Goal: Information Seeking & Learning: Understand process/instructions

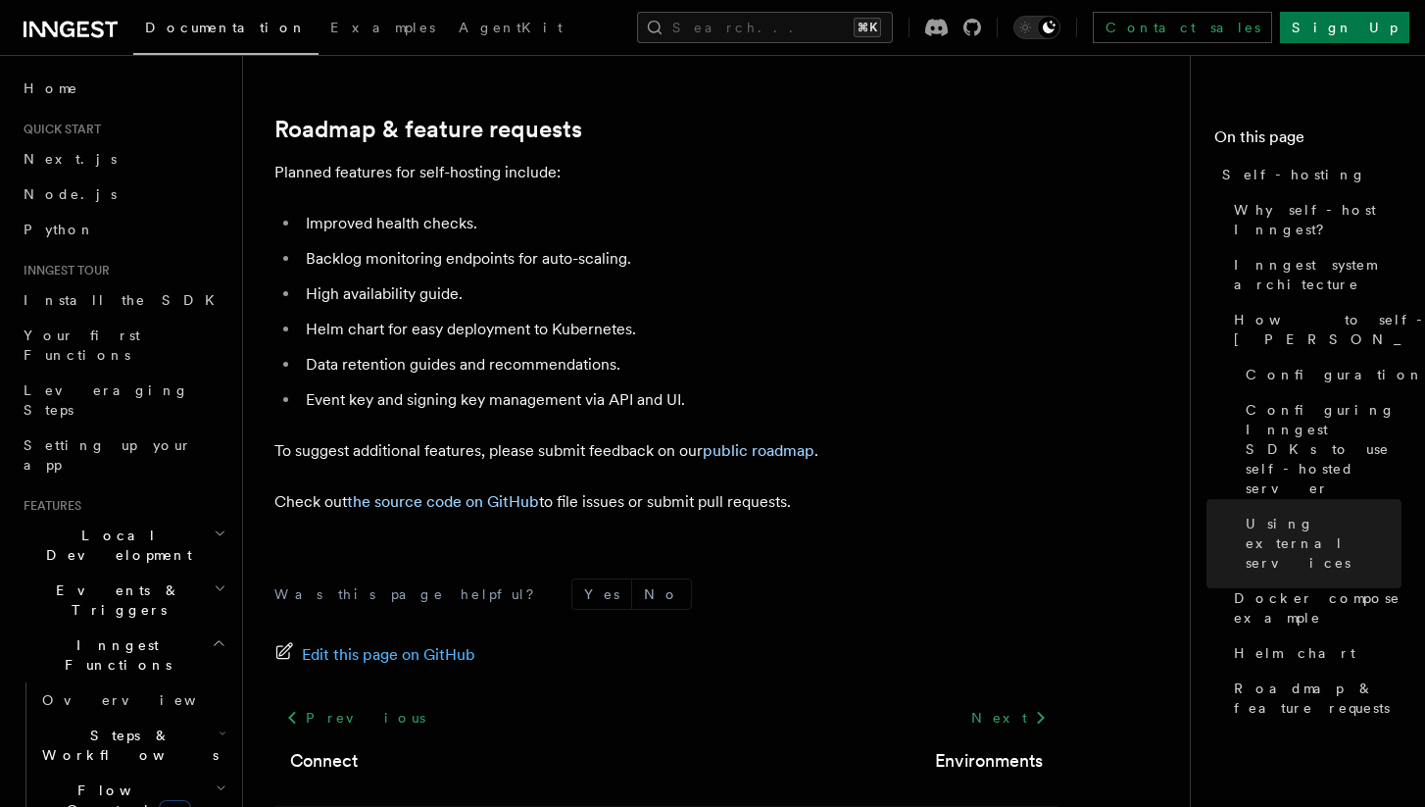
scroll to position [7609, 0]
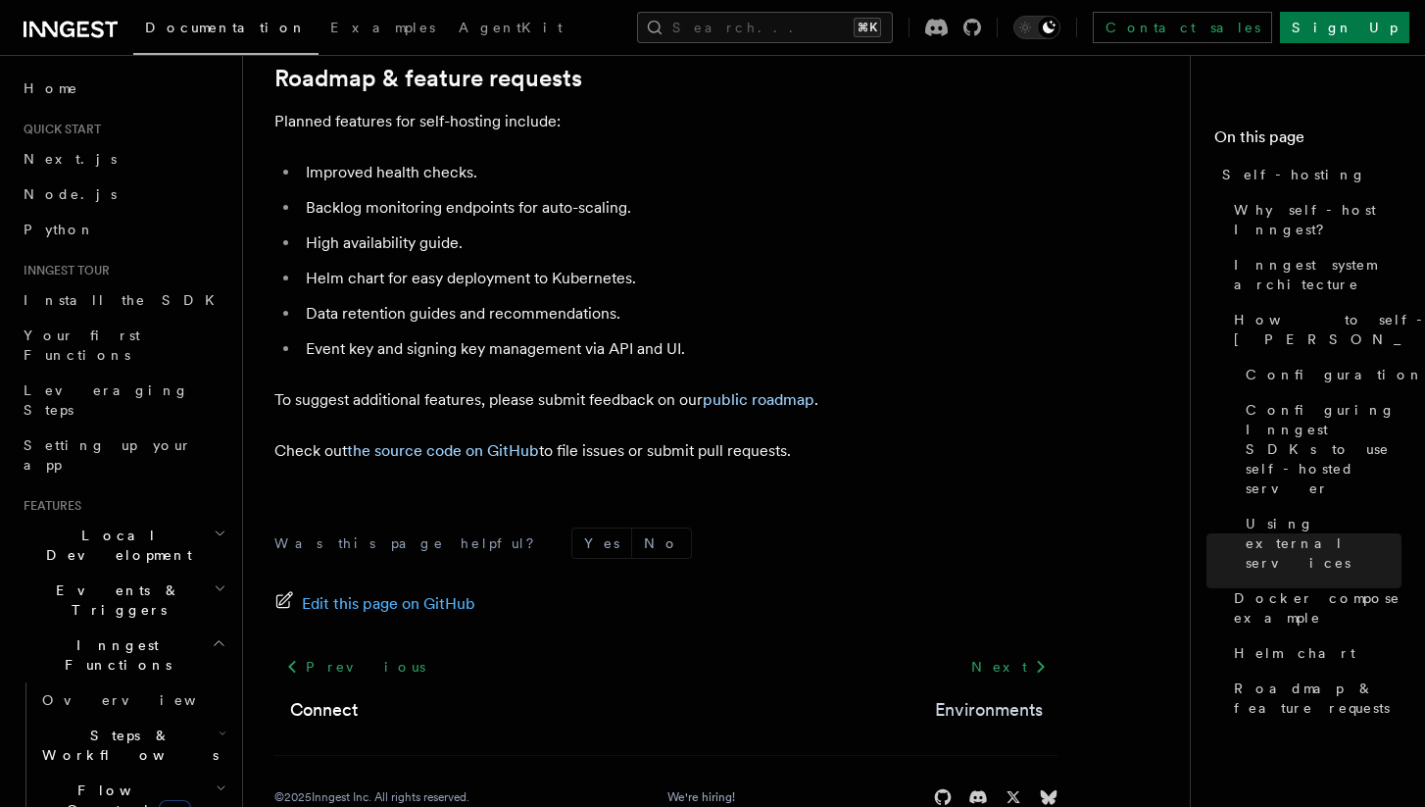
click at [1014, 696] on link "Environments" at bounding box center [989, 709] width 108 height 27
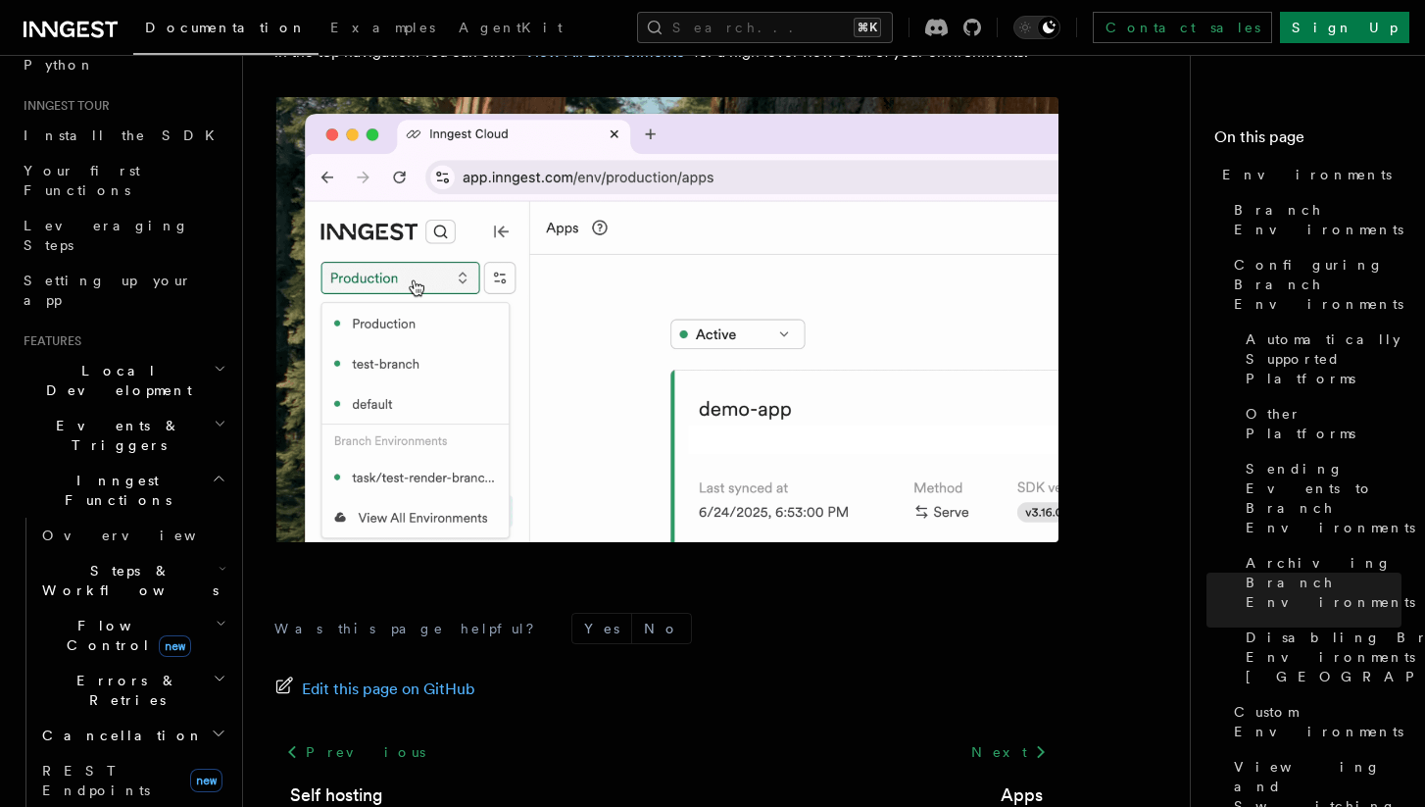
scroll to position [161, 0]
click at [116, 276] on span "Setting up your app" at bounding box center [108, 293] width 169 height 35
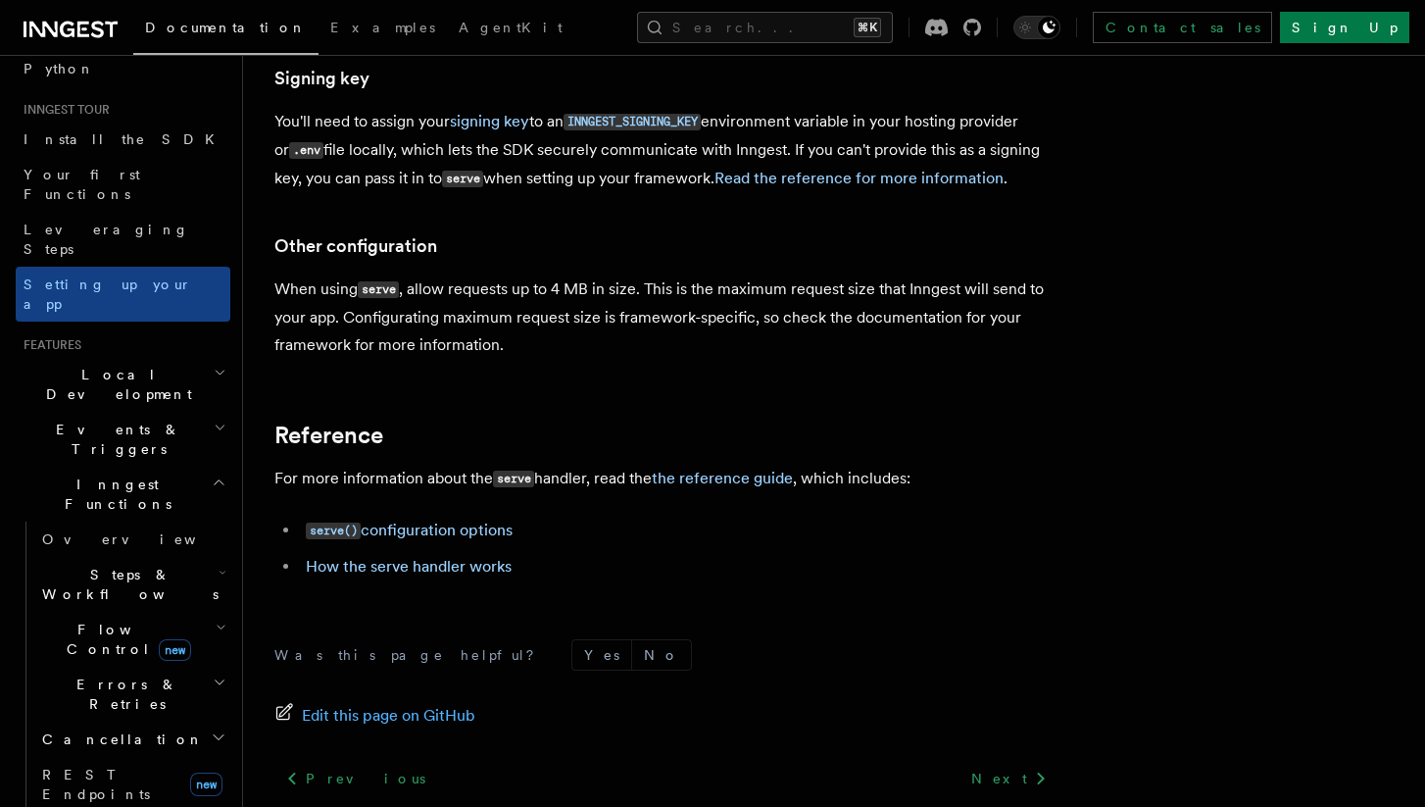
scroll to position [1476, 0]
click at [453, 557] on link "How the serve handler works" at bounding box center [409, 566] width 206 height 19
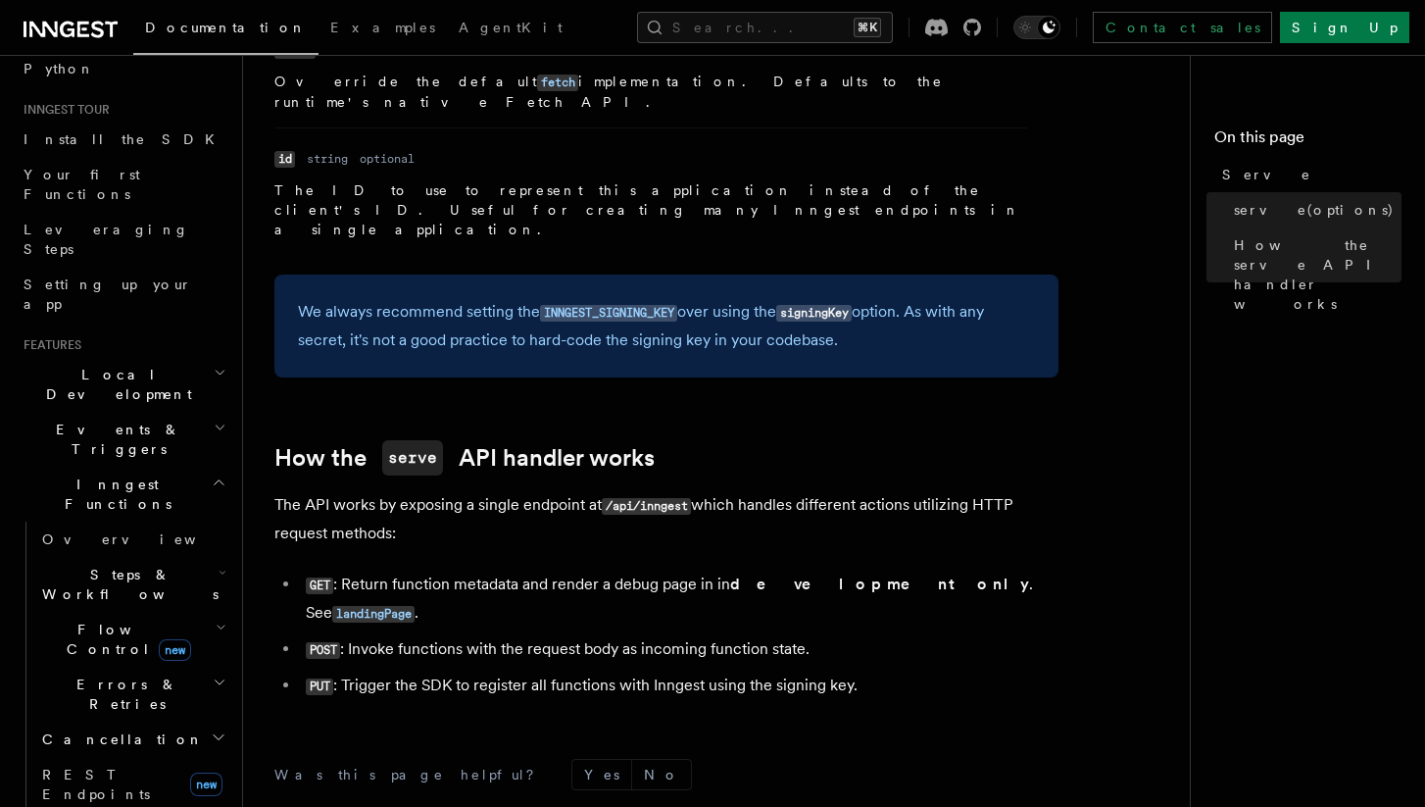
scroll to position [1908, 0]
